Goal: Task Accomplishment & Management: Manage account settings

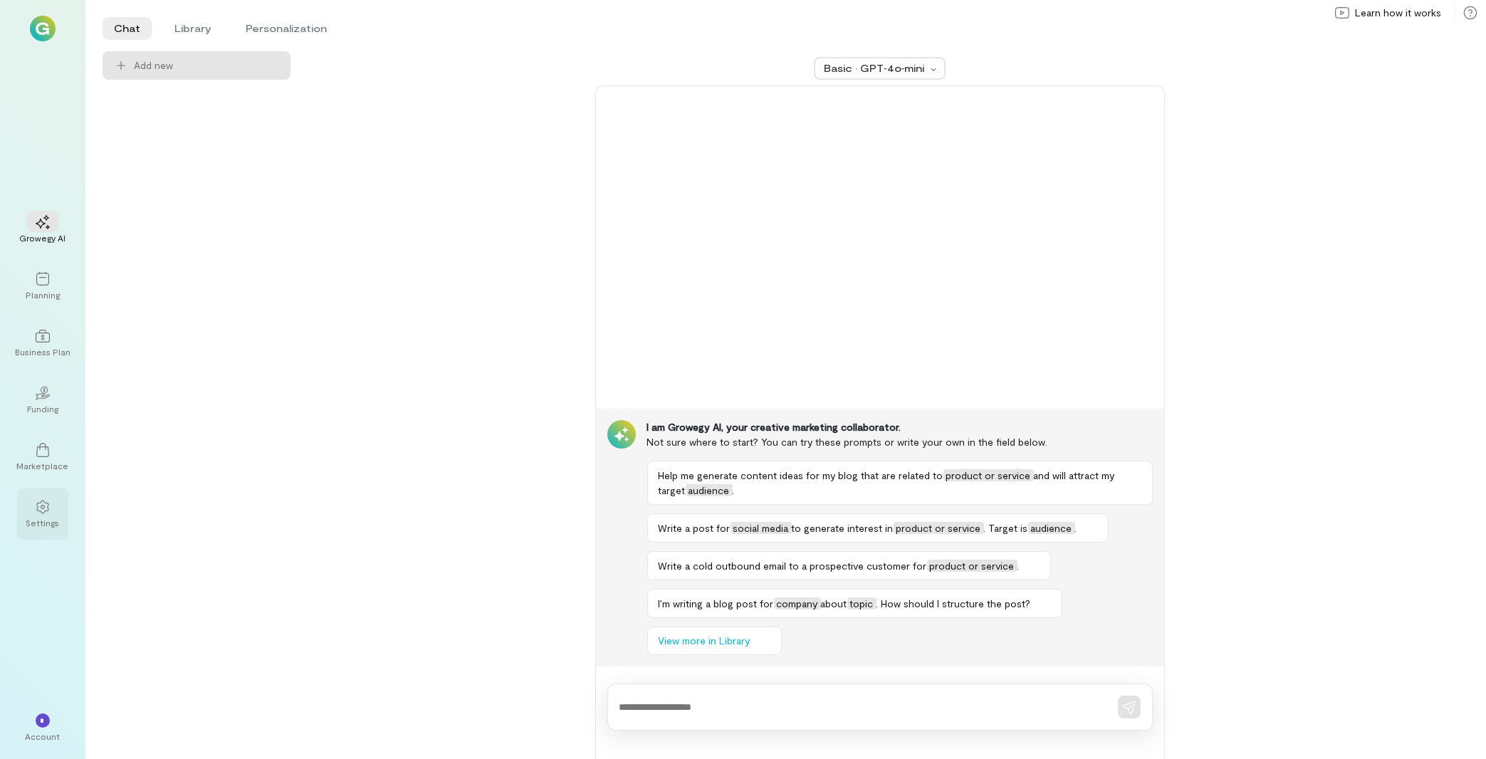
click at [27, 512] on div "Settings" at bounding box center [42, 513] width 51 height 51
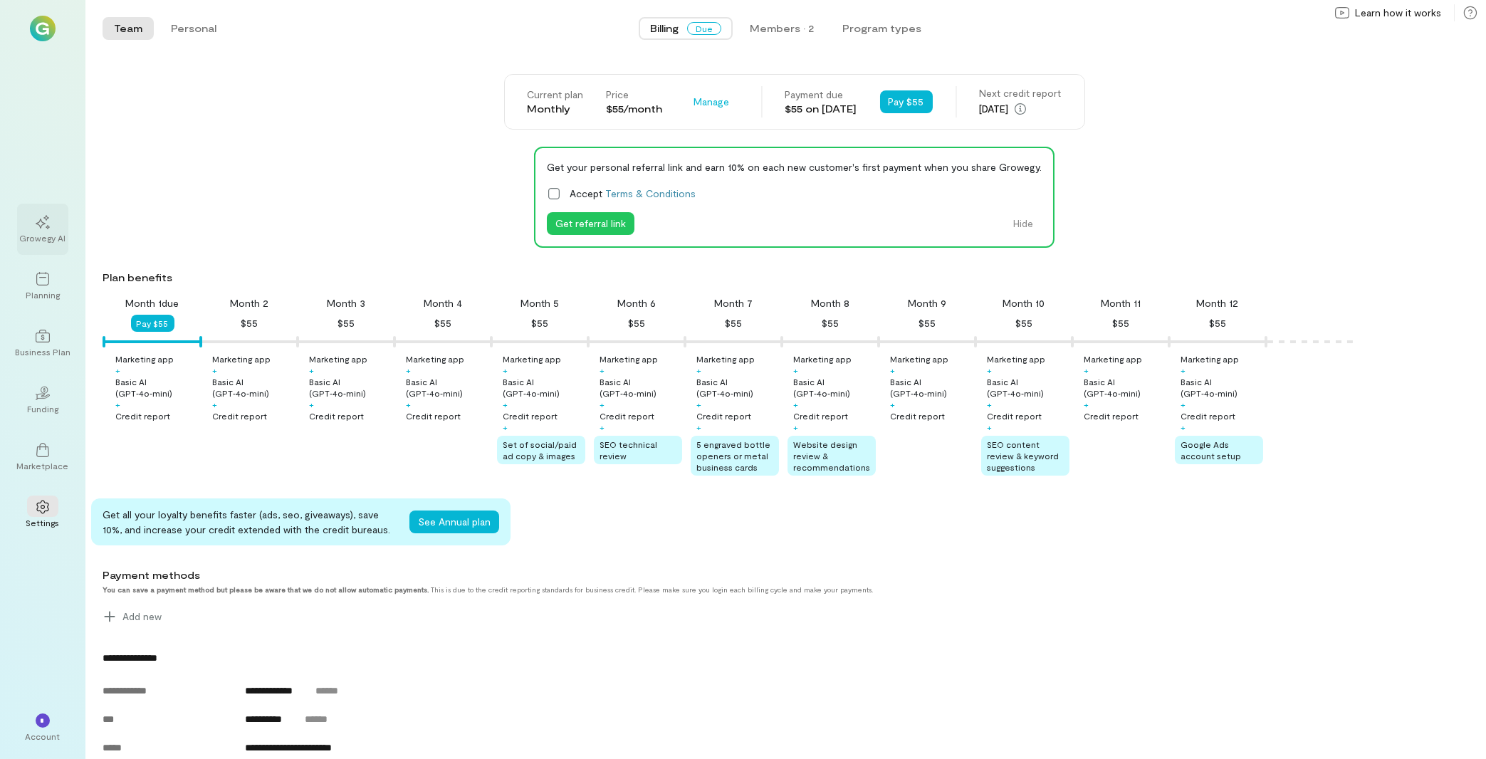
click at [41, 229] on icon at bounding box center [43, 222] width 14 height 14
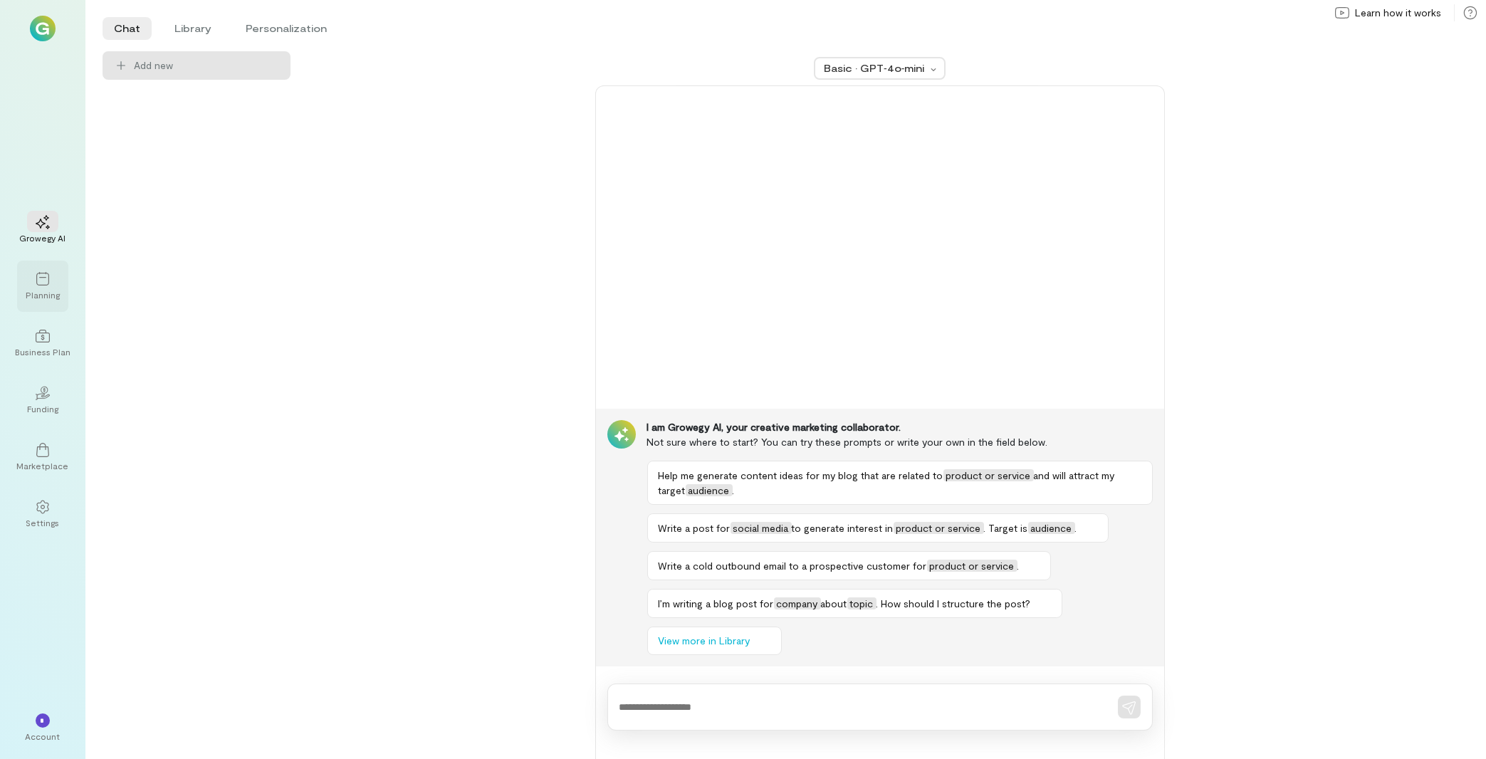
click at [48, 278] on icon at bounding box center [43, 279] width 14 height 14
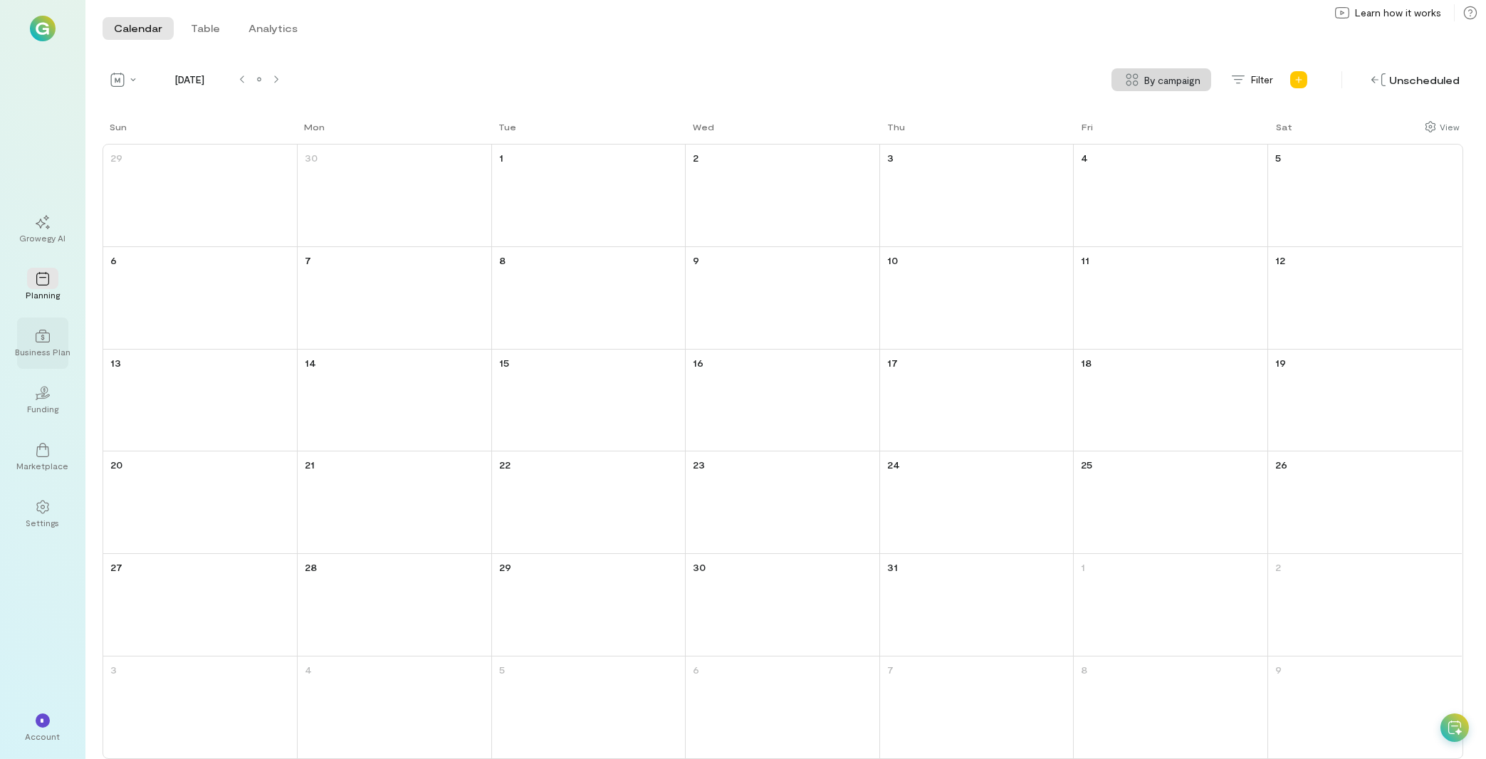
click at [54, 336] on div at bounding box center [42, 335] width 31 height 21
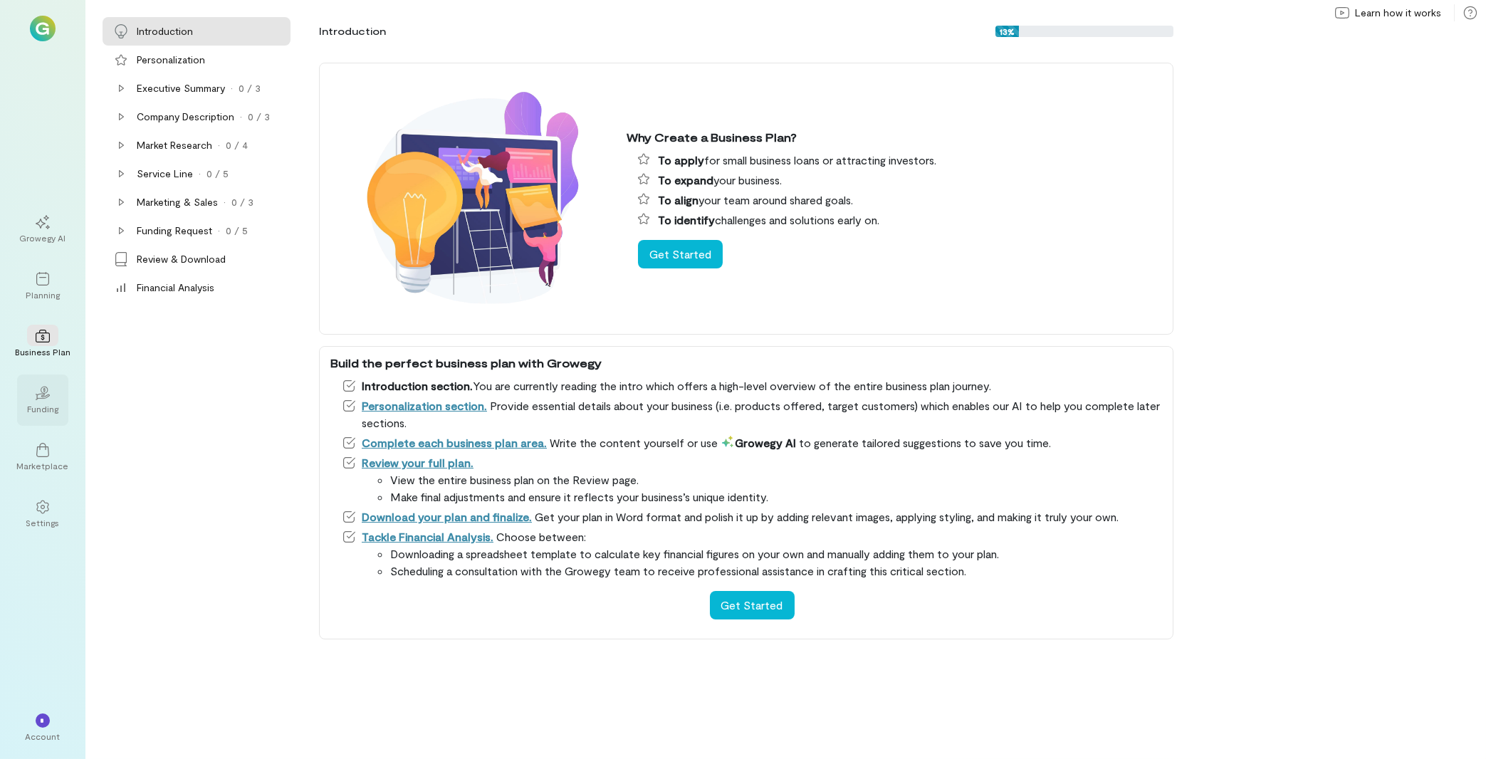
click at [37, 418] on div "02 Funding" at bounding box center [42, 400] width 51 height 51
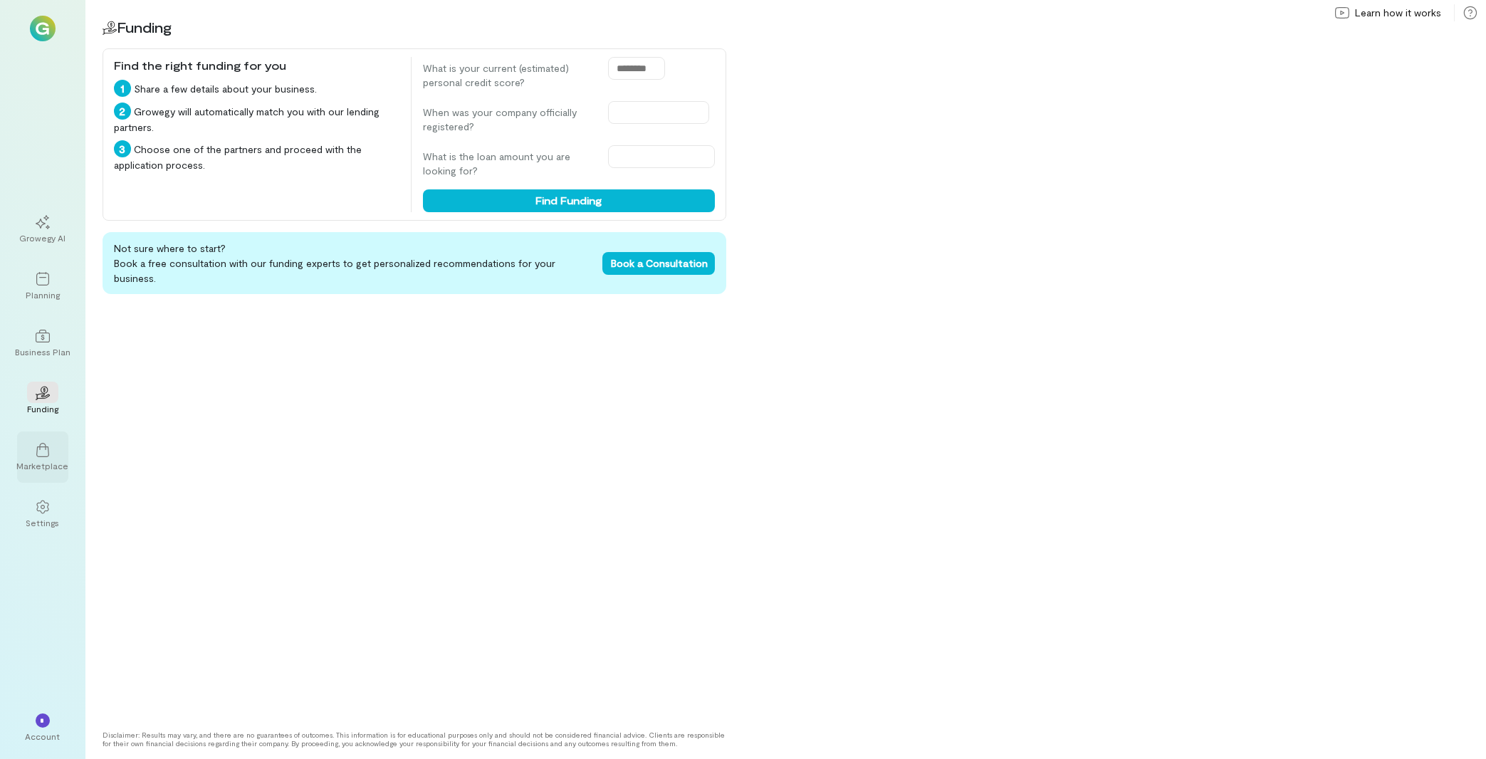
click at [45, 456] on icon at bounding box center [43, 450] width 14 height 14
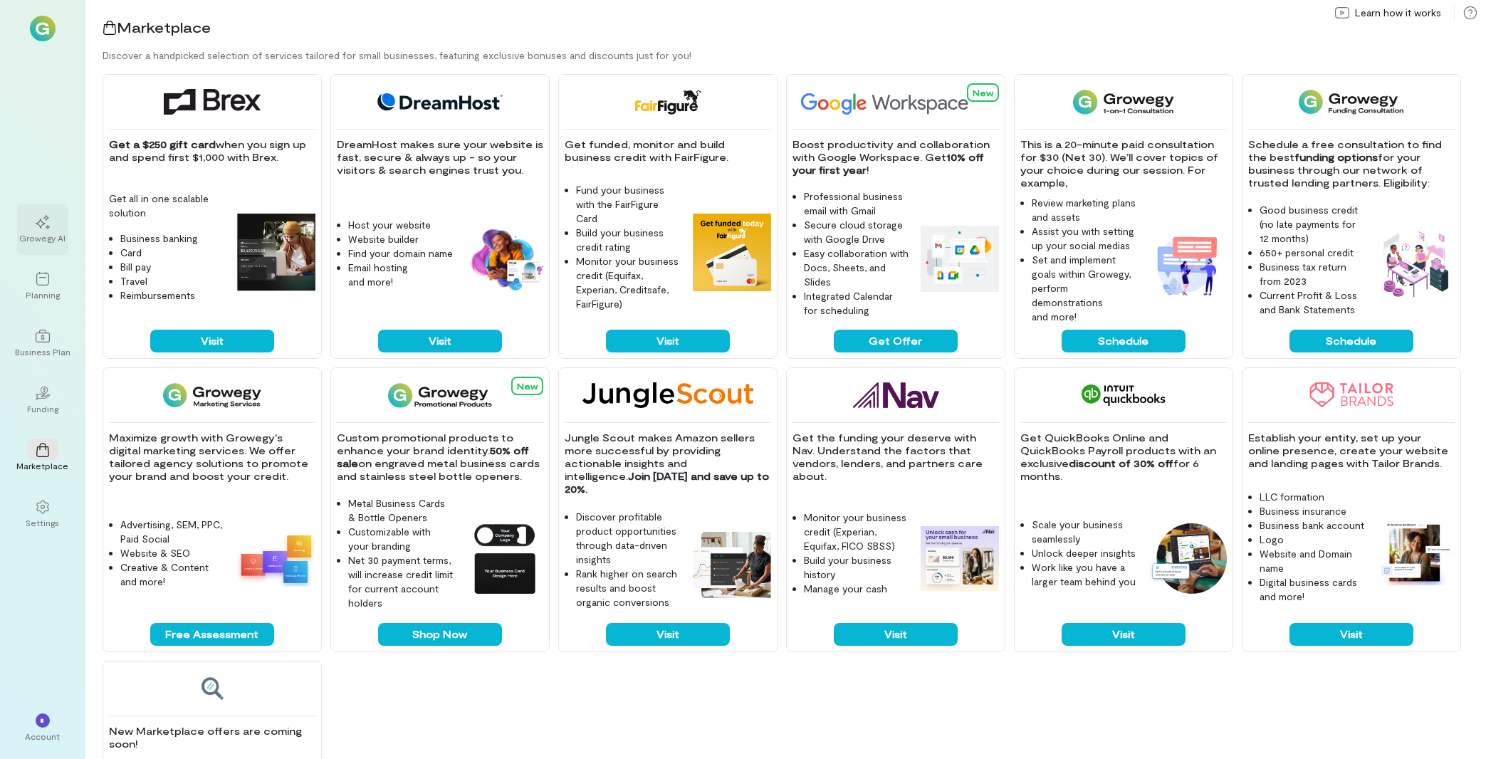
click at [48, 225] on icon at bounding box center [43, 222] width 14 height 14
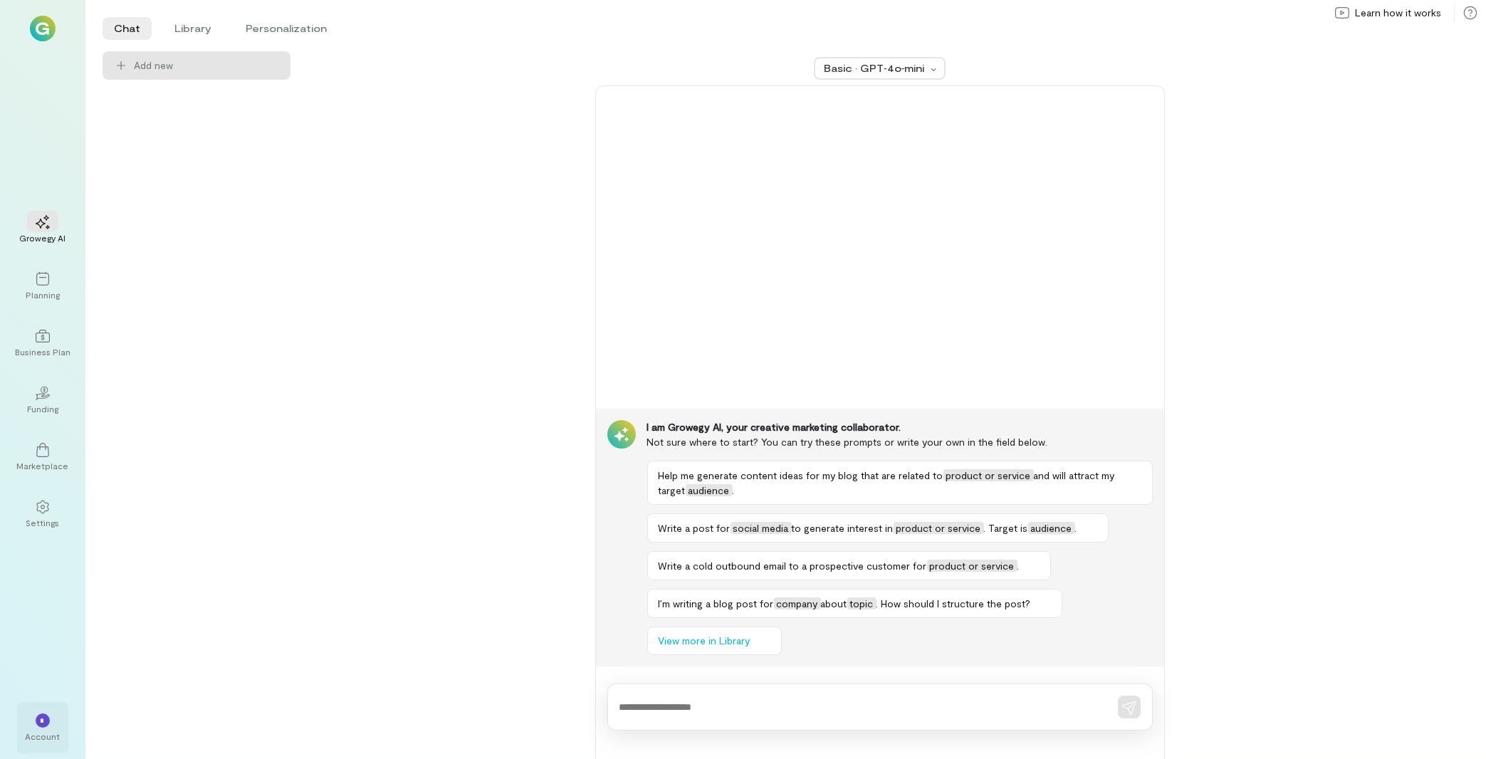
click at [48, 733] on div "Account" at bounding box center [43, 736] width 35 height 11
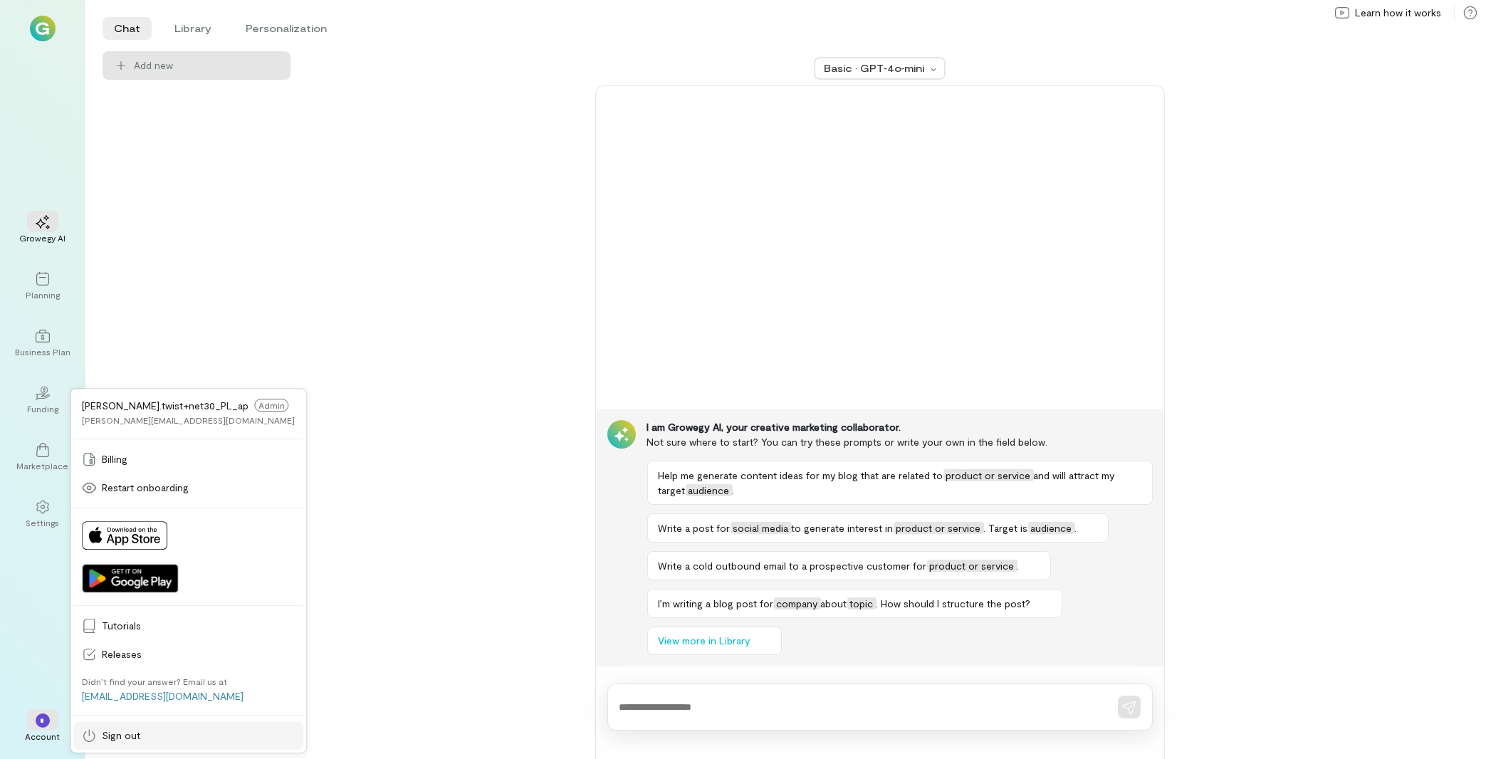
click at [117, 742] on span "Sign out" at bounding box center [198, 735] width 193 height 14
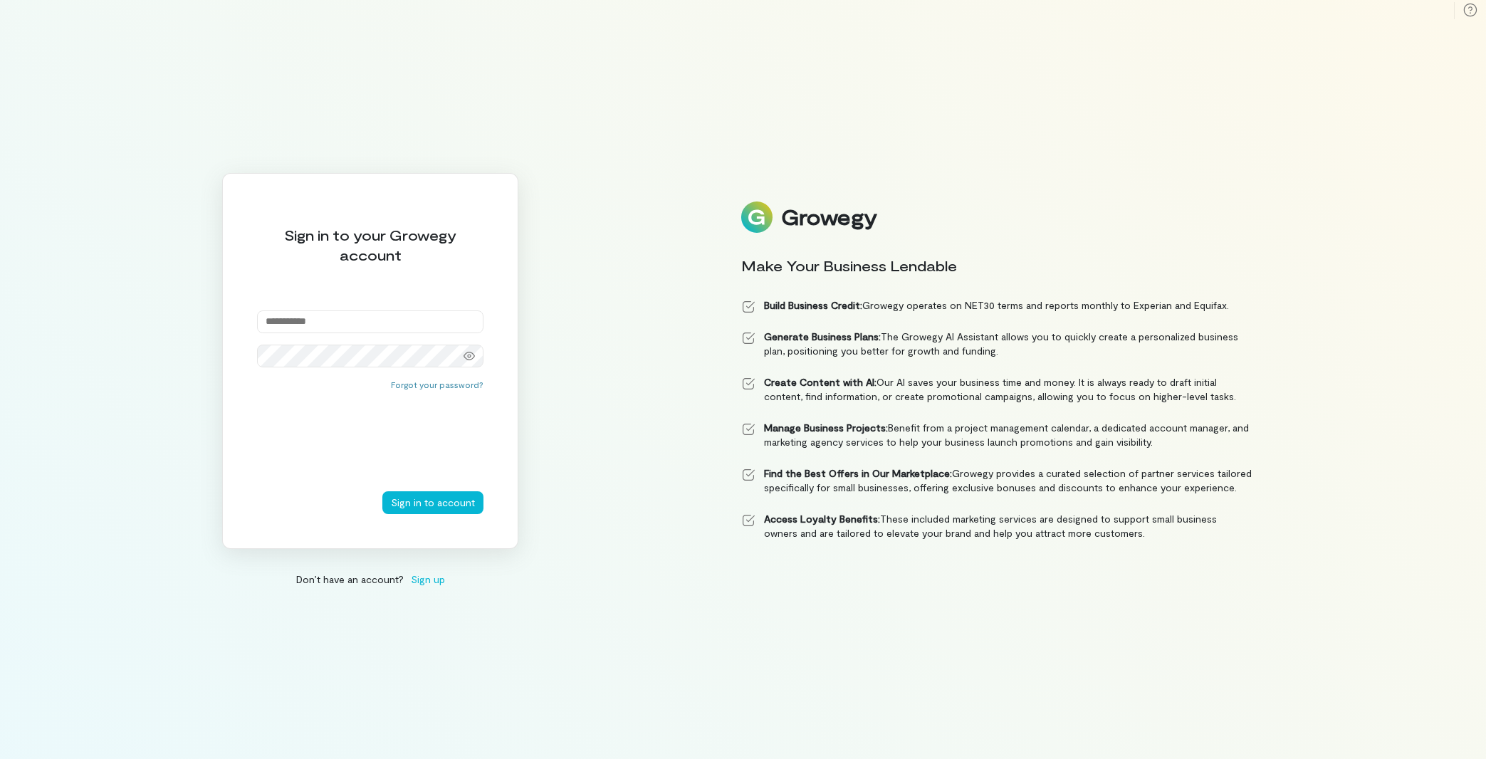
click at [304, 322] on input "email" at bounding box center [370, 321] width 226 height 23
type input "**********"
click at [432, 501] on button "Sign in to account" at bounding box center [432, 502] width 101 height 23
